Goal: Task Accomplishment & Management: Use online tool/utility

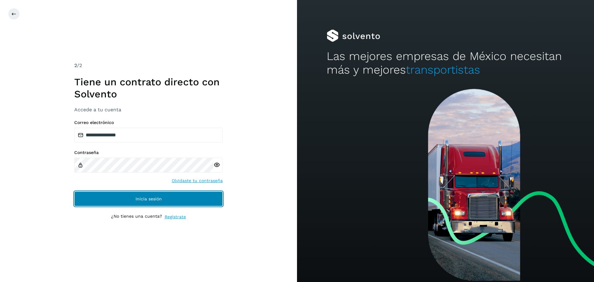
click at [177, 194] on button "Inicia sesión" at bounding box center [148, 198] width 148 height 15
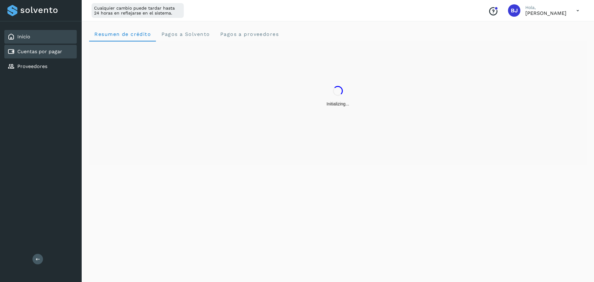
click at [41, 53] on link "Cuentas por pagar" at bounding box center [39, 52] width 45 height 6
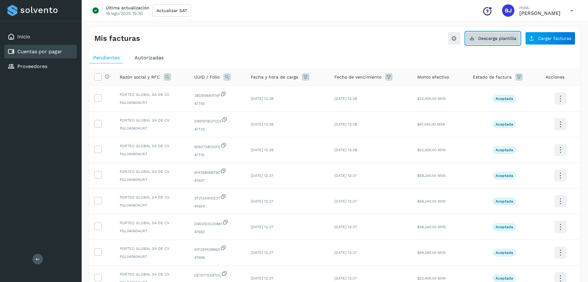
click at [493, 34] on button "Descarga plantilla" at bounding box center [492, 38] width 55 height 13
click at [542, 41] on button "Cargar facturas" at bounding box center [550, 38] width 50 height 13
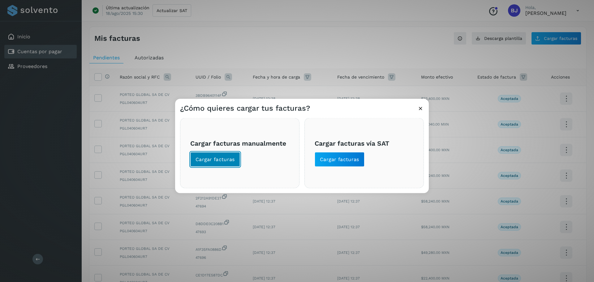
click at [216, 158] on span "Cargar facturas" at bounding box center [214, 159] width 39 height 7
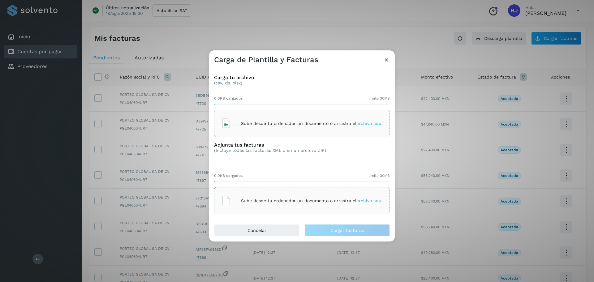
click at [227, 126] on icon at bounding box center [226, 123] width 10 height 10
click at [228, 198] on icon at bounding box center [226, 201] width 10 height 10
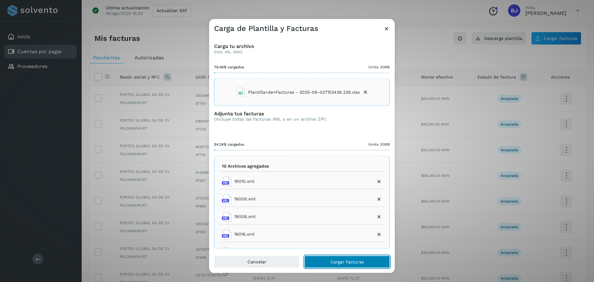
click at [343, 261] on span "Cargar facturas" at bounding box center [346, 261] width 33 height 4
